Goal: Information Seeking & Learning: Check status

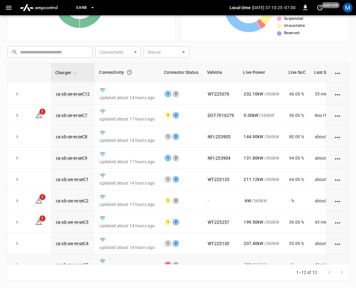
scroll to position [81, 0]
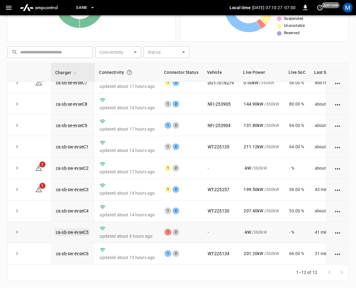
click at [80, 229] on link "ca-sb-sw-evseC5" at bounding box center [72, 232] width 35 height 7
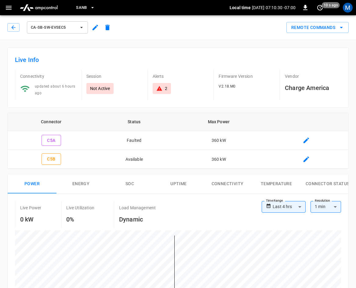
click at [21, 25] on div "ca-sb-sw-evseC5" at bounding box center [60, 27] width 106 height 15
click at [14, 30] on icon "button" at bounding box center [13, 27] width 6 height 6
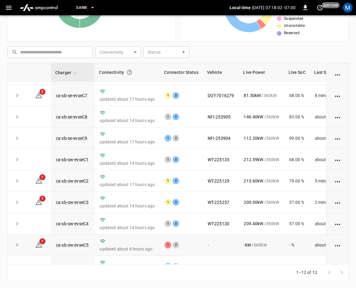
scroll to position [81, 0]
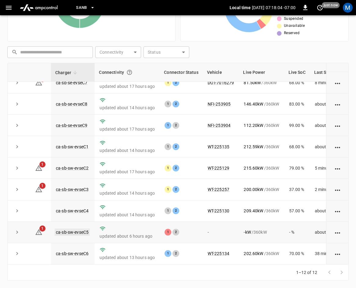
click at [83, 229] on link "ca-sb-sw-evseC5" at bounding box center [72, 232] width 35 height 7
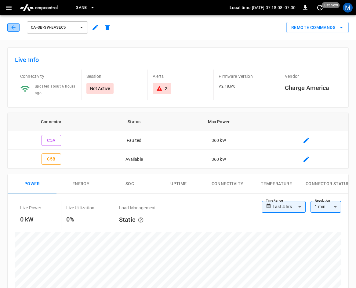
click at [10, 28] on icon "button" at bounding box center [13, 27] width 6 height 6
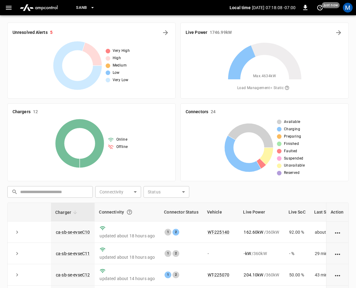
scroll to position [140, 0]
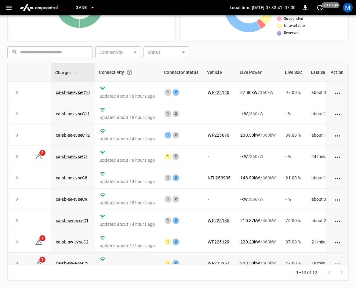
scroll to position [81, 0]
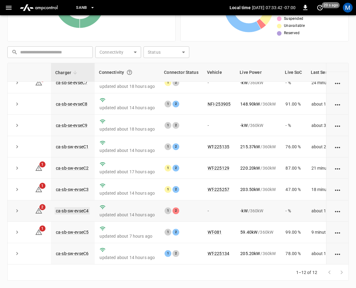
click at [71, 207] on link "ca-sb-sw-evseC4" at bounding box center [72, 210] width 35 height 7
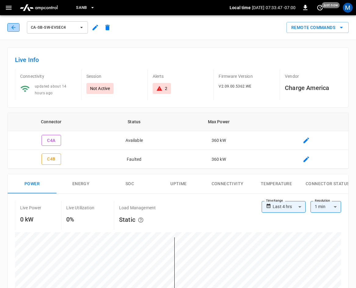
click at [14, 29] on icon "button" at bounding box center [13, 27] width 6 height 6
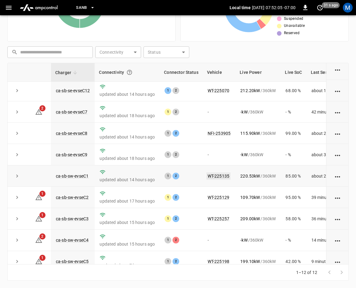
scroll to position [81, 0]
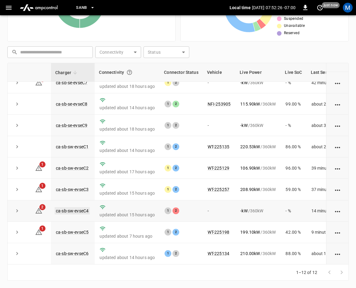
click at [81, 208] on link "ca-sb-sw-evseC4" at bounding box center [72, 210] width 35 height 7
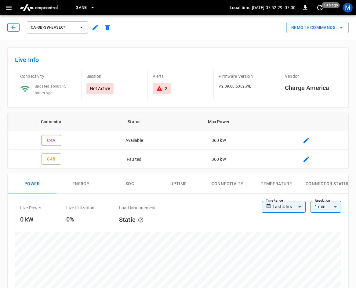
click at [11, 28] on icon "button" at bounding box center [13, 27] width 6 height 6
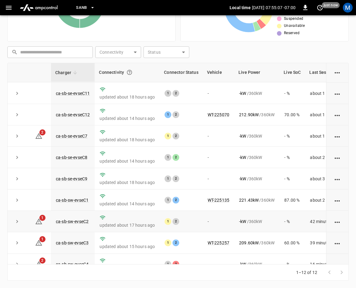
scroll to position [81, 0]
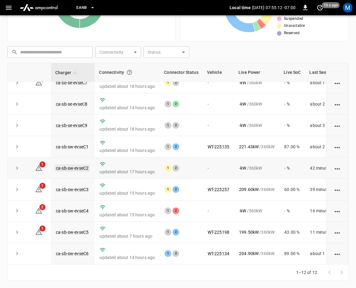
click at [74, 165] on link "ca-sb-sw-evseC2" at bounding box center [72, 168] width 35 height 7
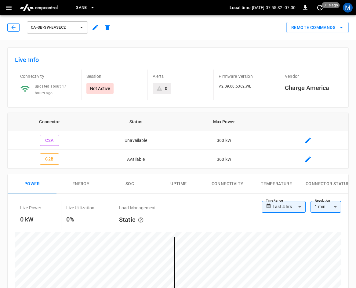
click at [16, 28] on icon "button" at bounding box center [13, 27] width 6 height 6
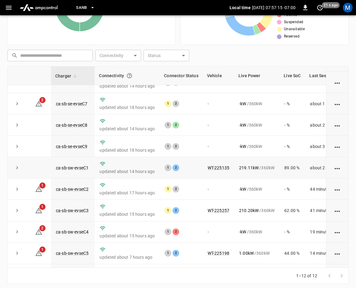
scroll to position [61, 0]
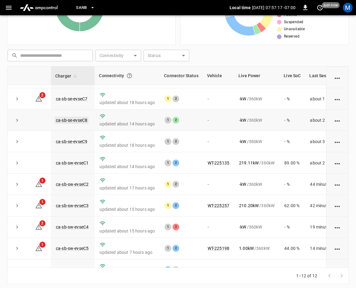
click at [74, 119] on link "ca-sb-se-evseC8" at bounding box center [72, 120] width 34 height 7
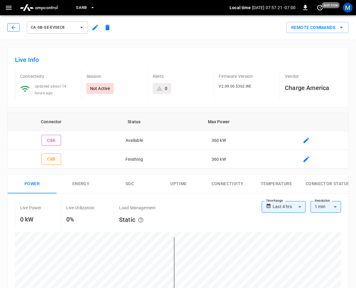
click at [10, 29] on button "button" at bounding box center [13, 27] width 12 height 9
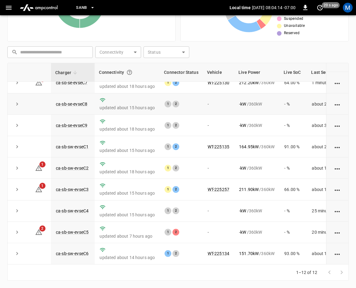
scroll to position [81, 0]
click at [78, 229] on link "ca-sb-sw-evseC5" at bounding box center [72, 232] width 35 height 7
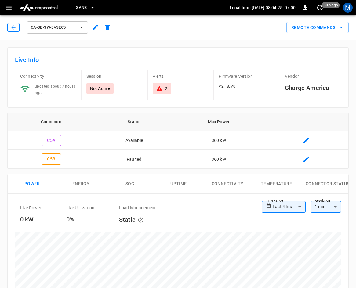
click at [18, 27] on button "button" at bounding box center [13, 27] width 12 height 9
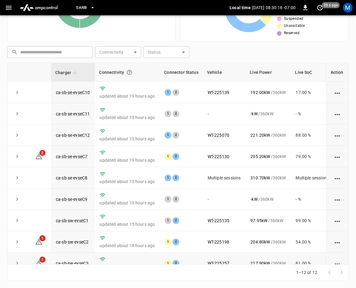
scroll to position [81, 0]
